Goal: Information Seeking & Learning: Learn about a topic

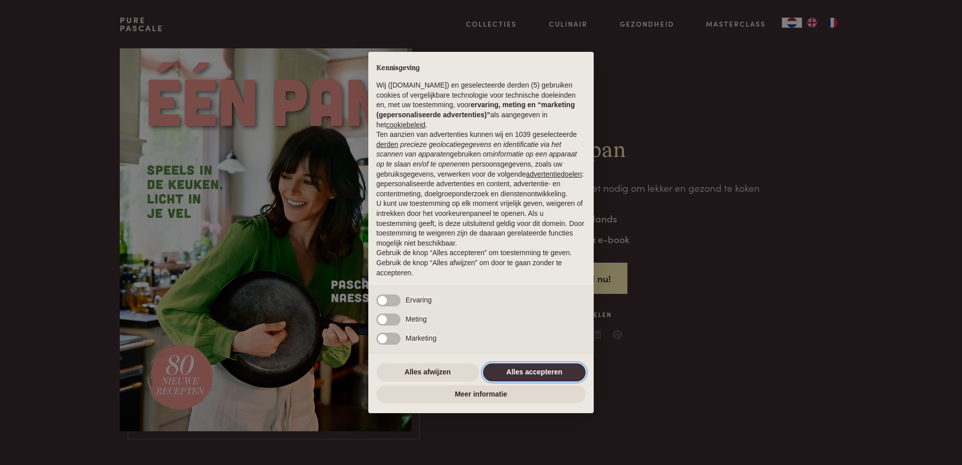
drag, startPoint x: 545, startPoint y: 373, endPoint x: 574, endPoint y: 363, distance: 29.9
click at [546, 373] on button "Alles accepteren" at bounding box center [534, 372] width 103 height 18
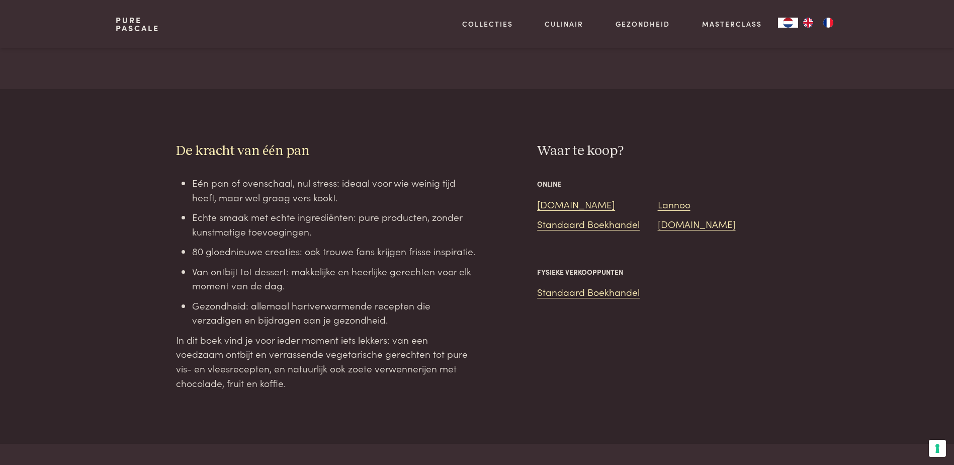
scroll to position [805, 0]
click at [545, 195] on link "[DOMAIN_NAME]" at bounding box center [576, 202] width 78 height 14
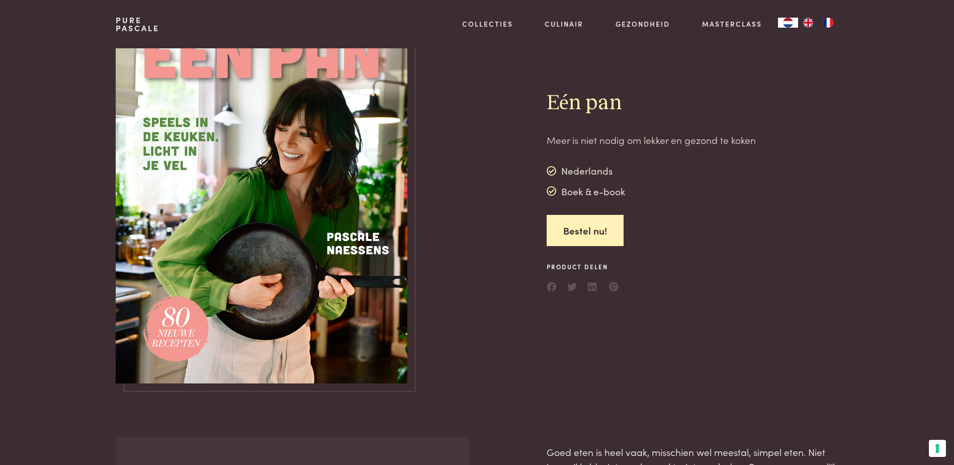
scroll to position [0, 0]
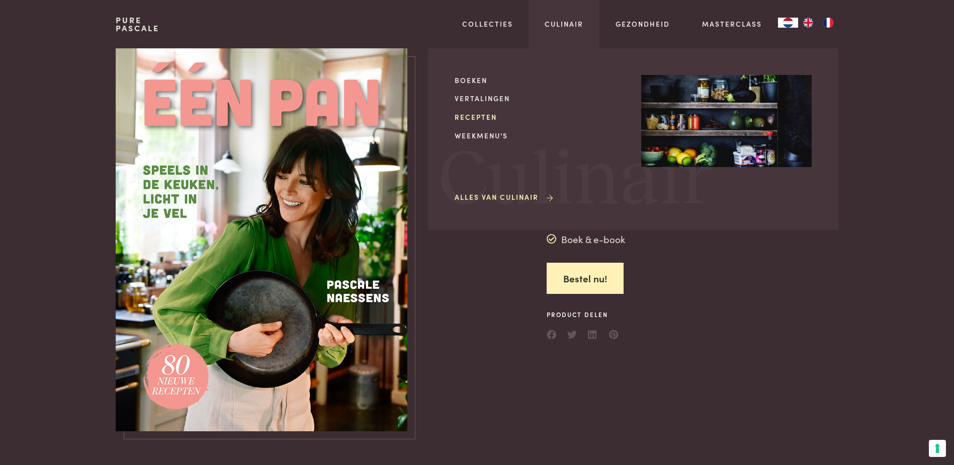
click at [484, 118] on link "Recepten" at bounding box center [540, 117] width 171 height 11
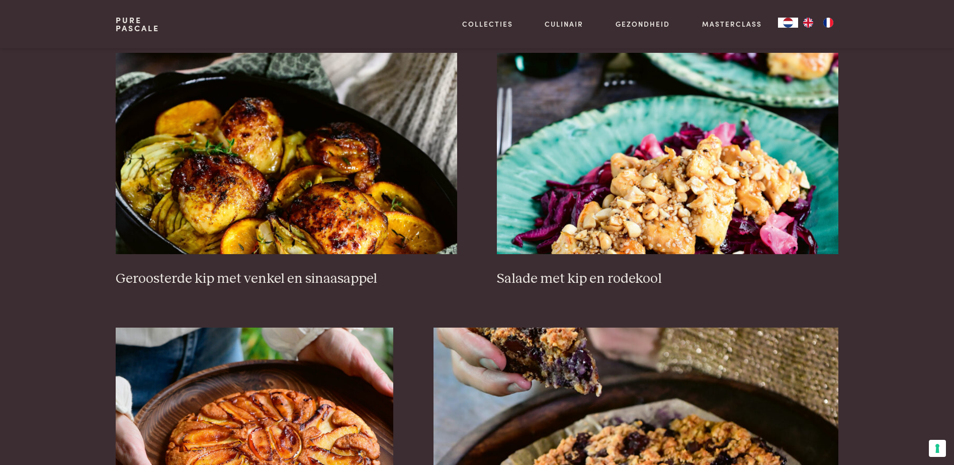
scroll to position [1258, 0]
click at [314, 216] on img at bounding box center [286, 152] width 341 height 201
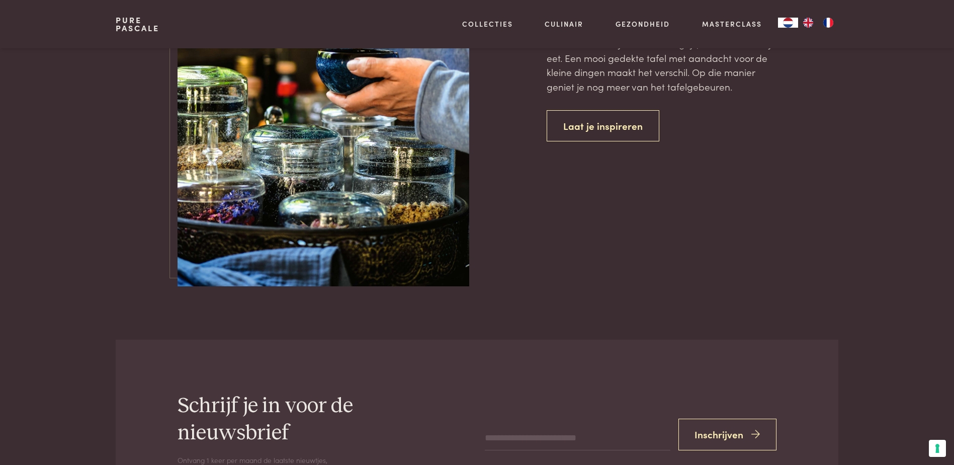
scroll to position [4478, 0]
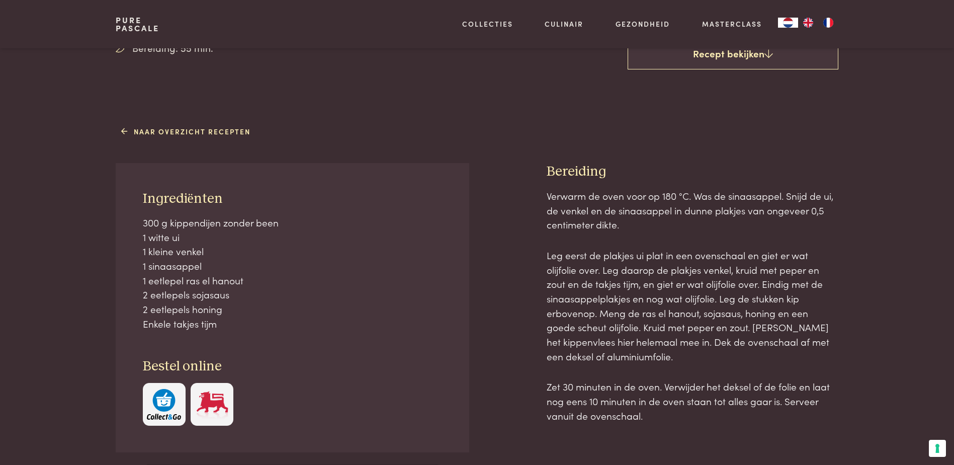
scroll to position [352, 0]
